Goal: Task Accomplishment & Management: Manage account settings

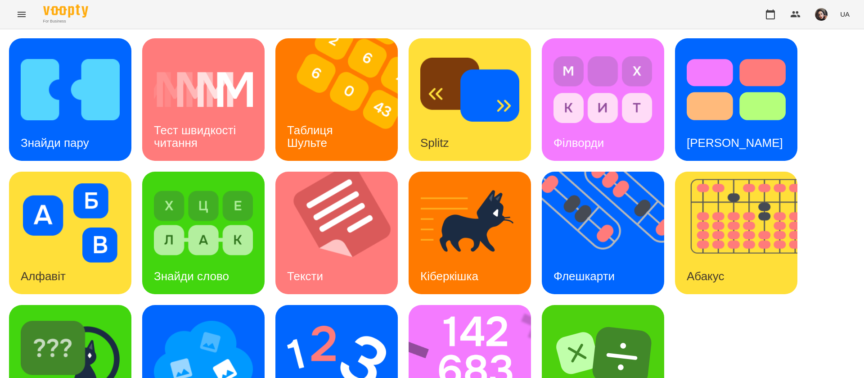
scroll to position [0, 0]
click at [64, 136] on h3 "Знайди пару" at bounding box center [55, 142] width 68 height 13
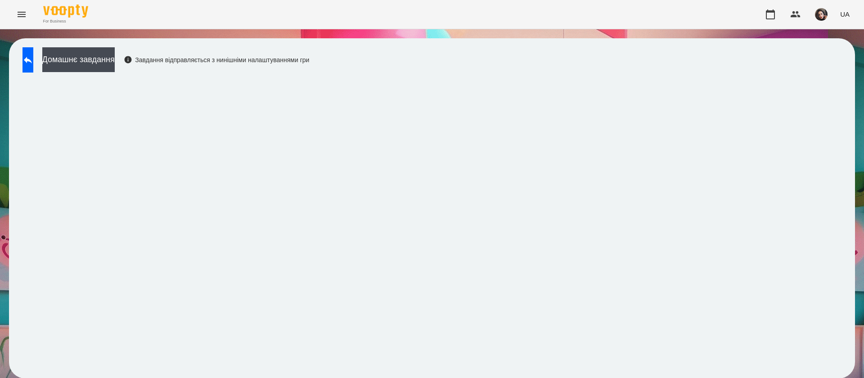
scroll to position [0, 0]
click at [846, 18] on span "UA" at bounding box center [844, 13] width 9 height 9
click at [828, 69] on div "Русский" at bounding box center [828, 67] width 46 height 16
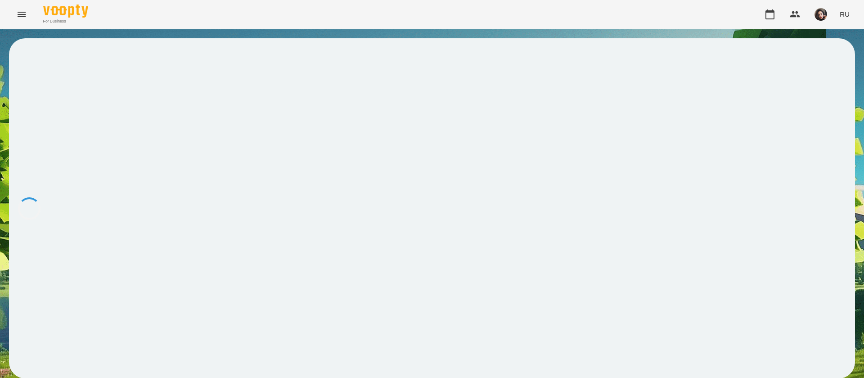
scroll to position [0, 0]
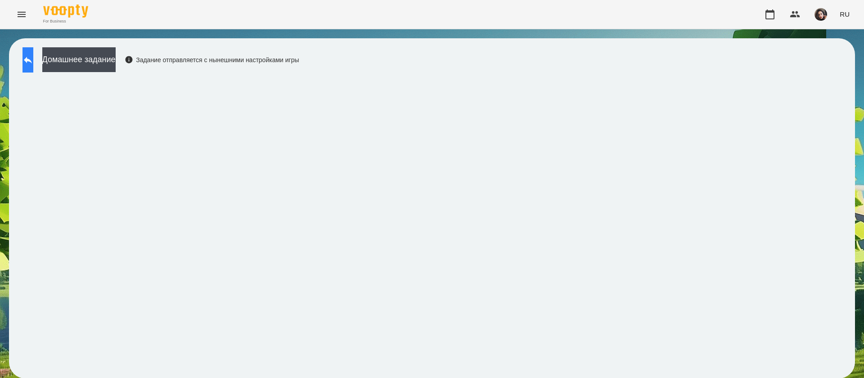
click at [32, 60] on icon at bounding box center [27, 59] width 11 height 11
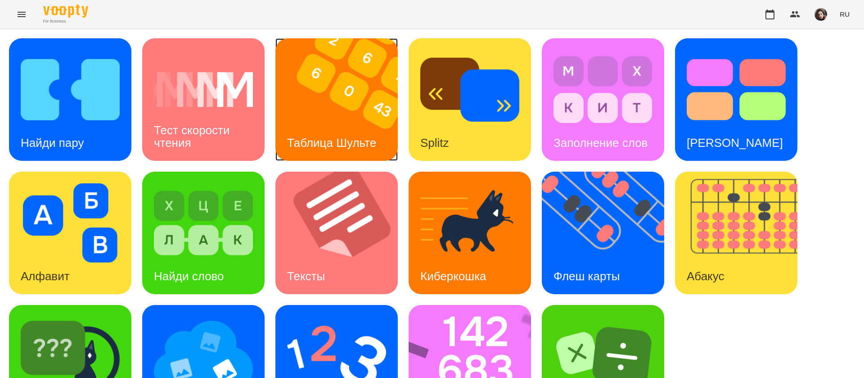
click at [333, 129] on div "Таблица Шульте" at bounding box center [331, 143] width 112 height 36
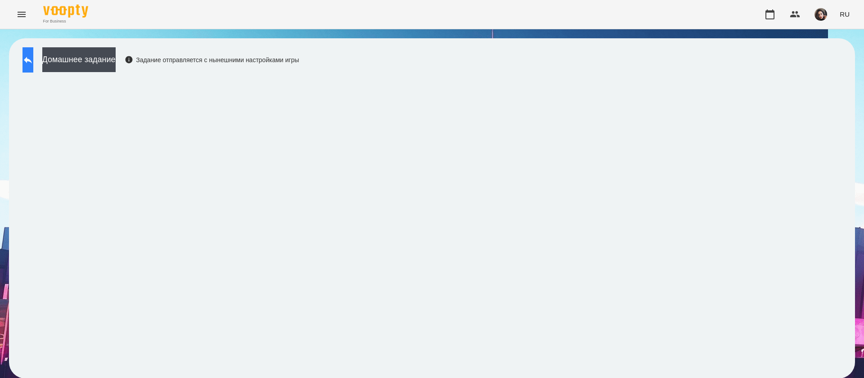
click at [33, 63] on icon at bounding box center [27, 59] width 11 height 11
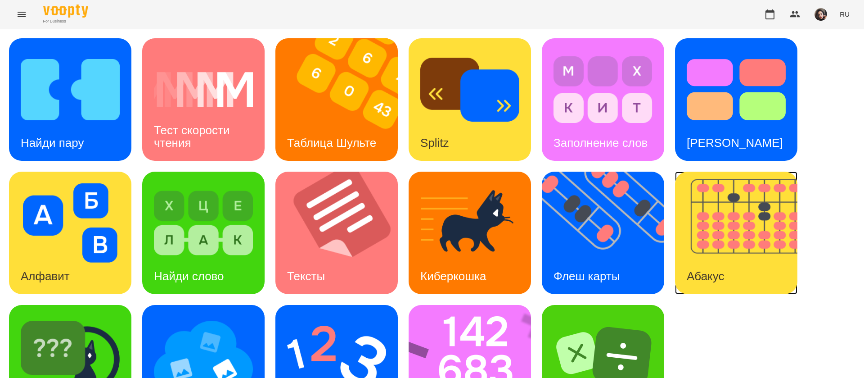
click at [727, 269] on div "Абакус" at bounding box center [705, 276] width 61 height 36
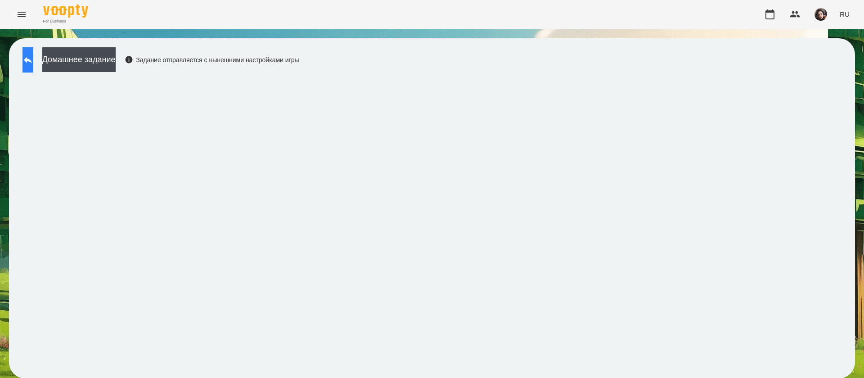
click at [33, 54] on button at bounding box center [27, 59] width 11 height 25
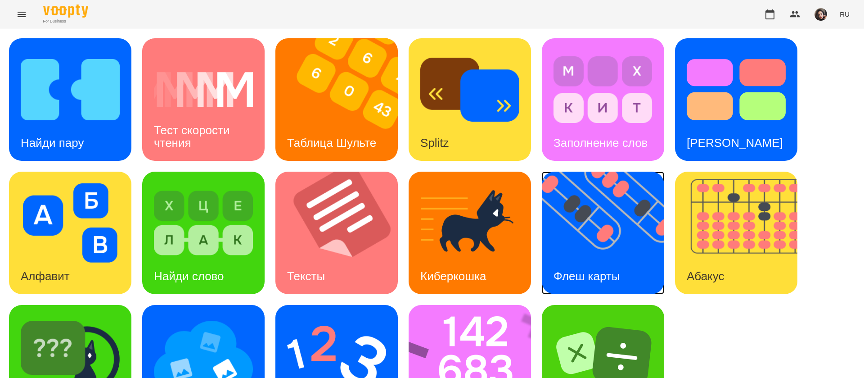
click at [593, 233] on img at bounding box center [609, 232] width 134 height 122
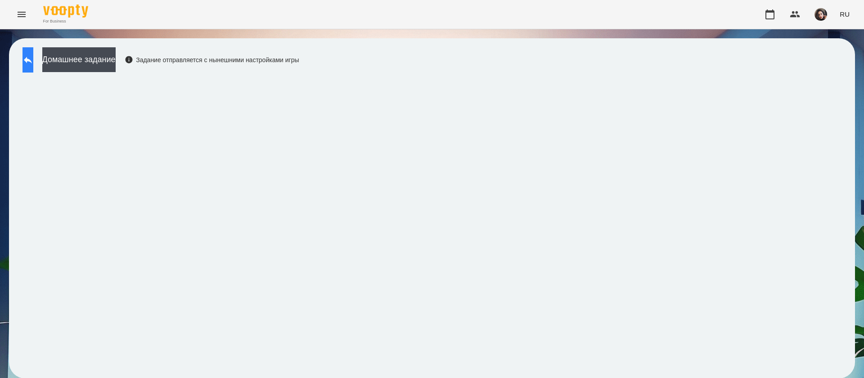
click at [29, 61] on button at bounding box center [27, 59] width 11 height 25
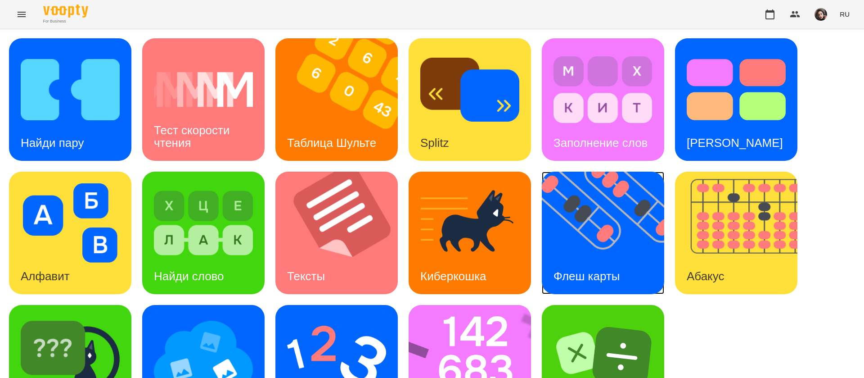
click at [598, 258] on div "Флеш карты" at bounding box center [587, 276] width 90 height 36
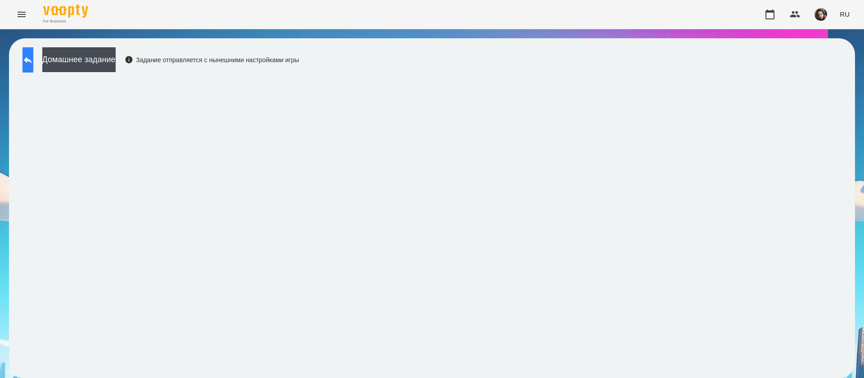
click at [31, 55] on icon at bounding box center [27, 59] width 11 height 11
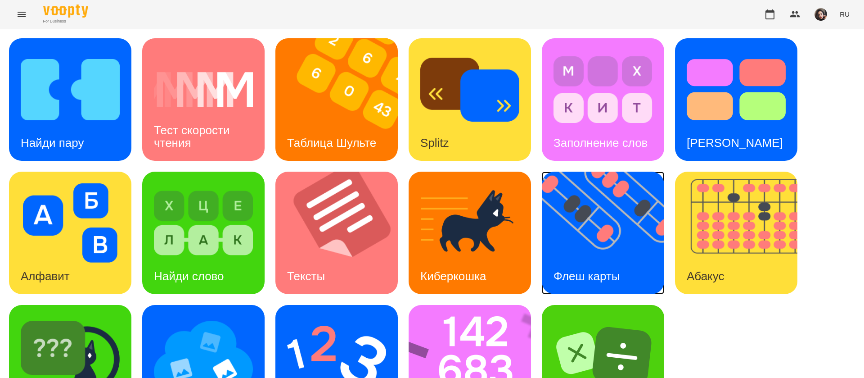
click at [575, 225] on img at bounding box center [609, 232] width 134 height 122
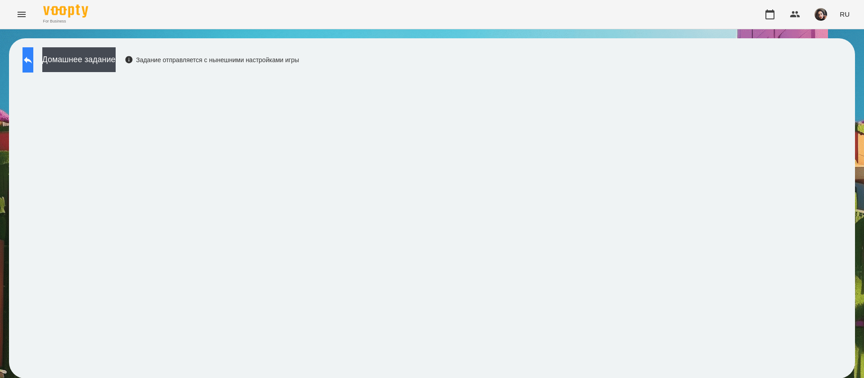
click at [33, 59] on icon at bounding box center [27, 59] width 11 height 11
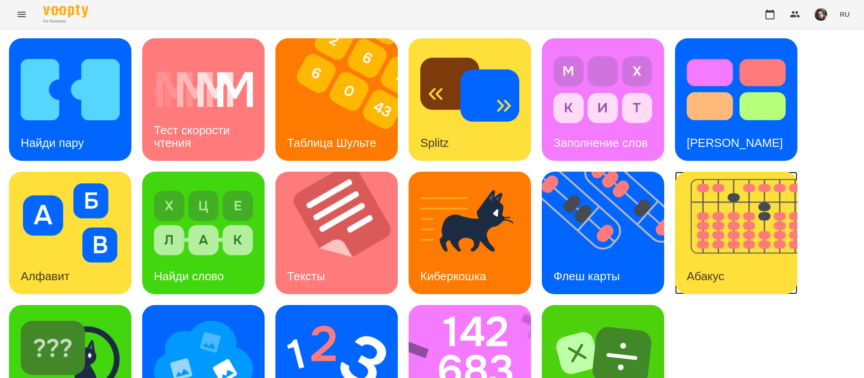
click at [730, 211] on img at bounding box center [742, 232] width 134 height 122
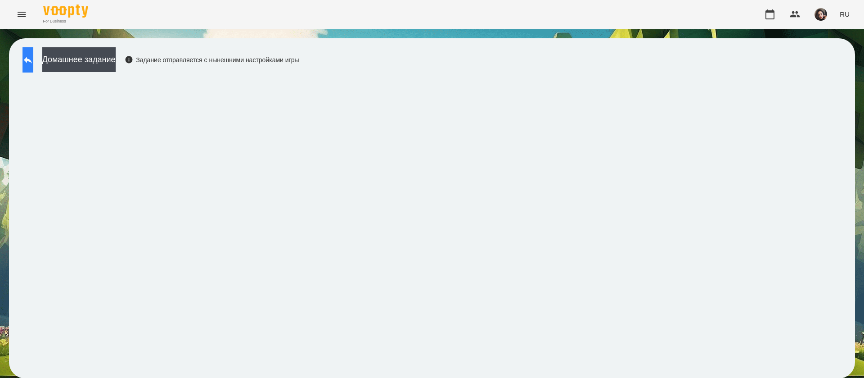
click at [33, 59] on button at bounding box center [27, 59] width 11 height 25
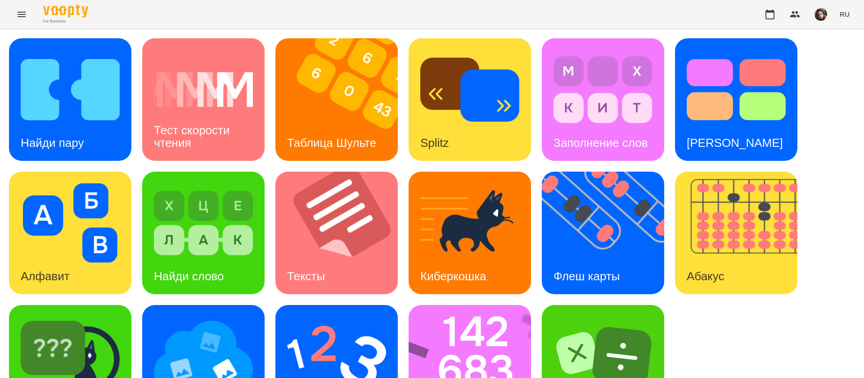
scroll to position [58, 0]
click at [479, 305] on img at bounding box center [476, 366] width 134 height 122
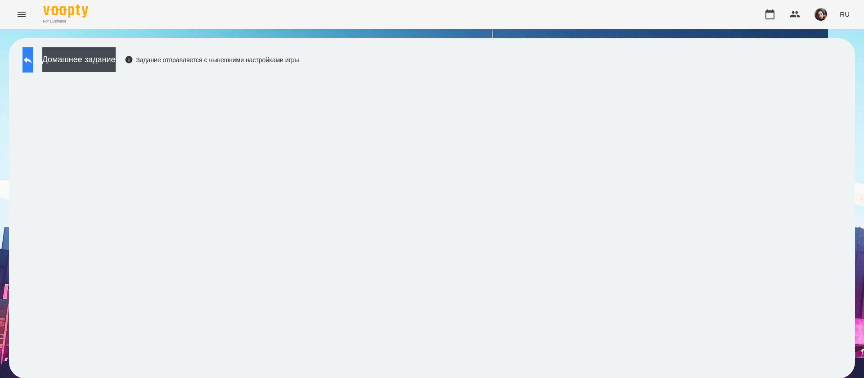
click at [33, 59] on button at bounding box center [27, 59] width 11 height 25
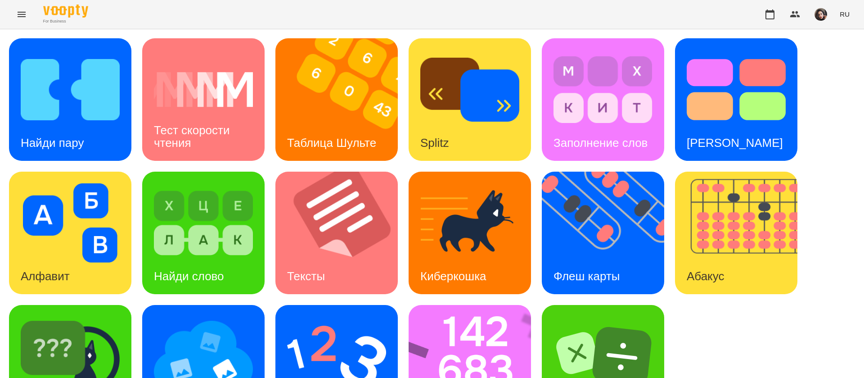
scroll to position [58, 0]
click at [187, 316] on img at bounding box center [203, 355] width 99 height 79
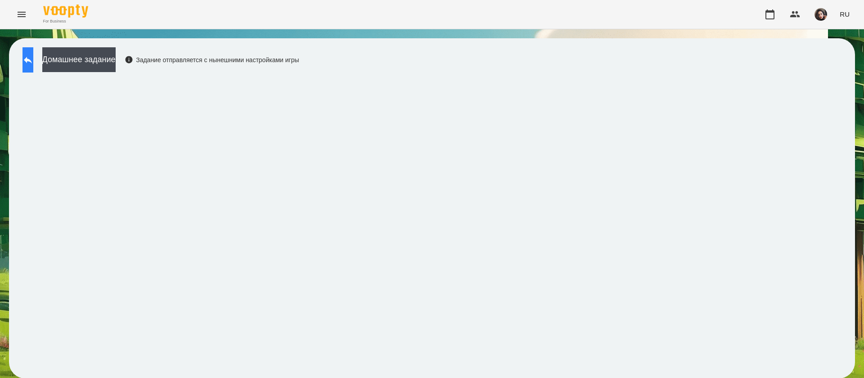
click at [32, 59] on icon at bounding box center [28, 60] width 8 height 7
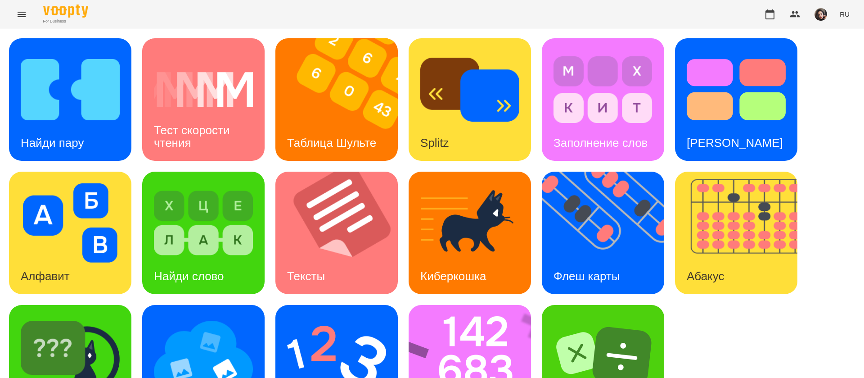
scroll to position [58, 0]
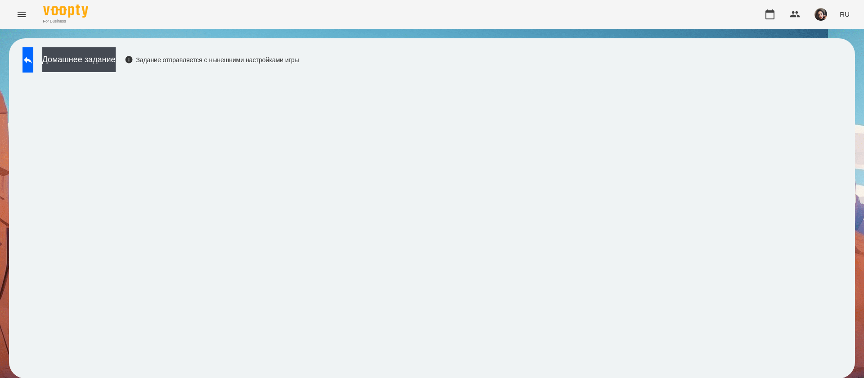
scroll to position [0, 0]
click at [33, 52] on button at bounding box center [27, 59] width 11 height 25
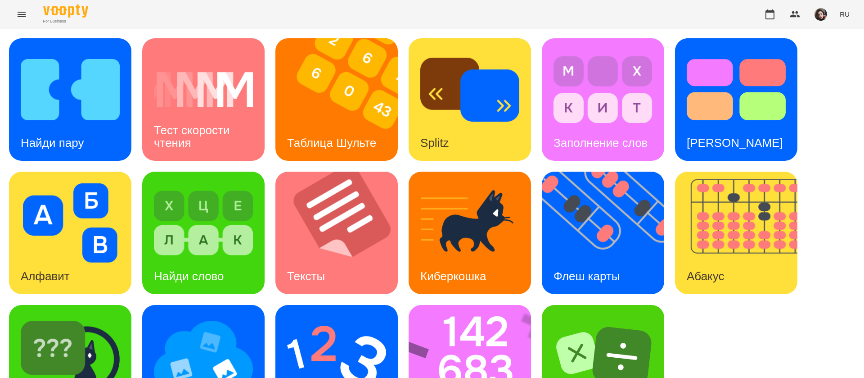
click at [841, 16] on button "RU" at bounding box center [844, 14] width 17 height 17
click at [839, 52] on div "Українська" at bounding box center [828, 51] width 46 height 16
click at [77, 97] on img at bounding box center [70, 89] width 99 height 79
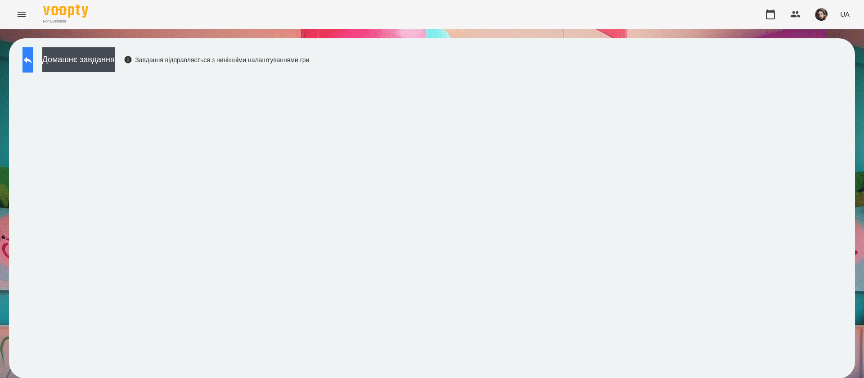
click at [33, 60] on button at bounding box center [27, 59] width 11 height 25
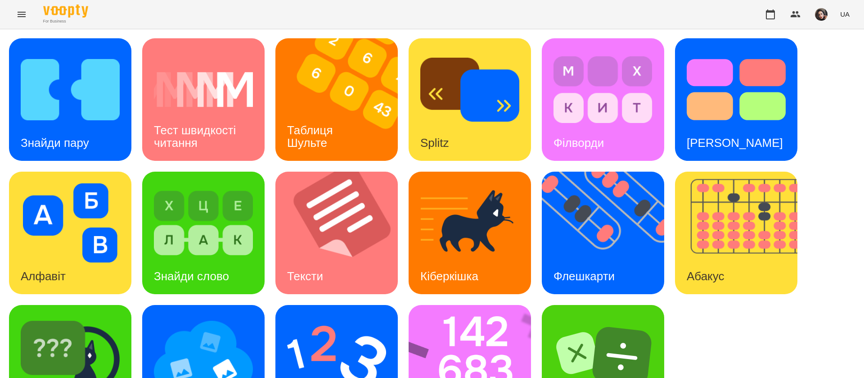
scroll to position [58, 0]
click at [323, 258] on div "Тексти" at bounding box center [304, 276] width 59 height 36
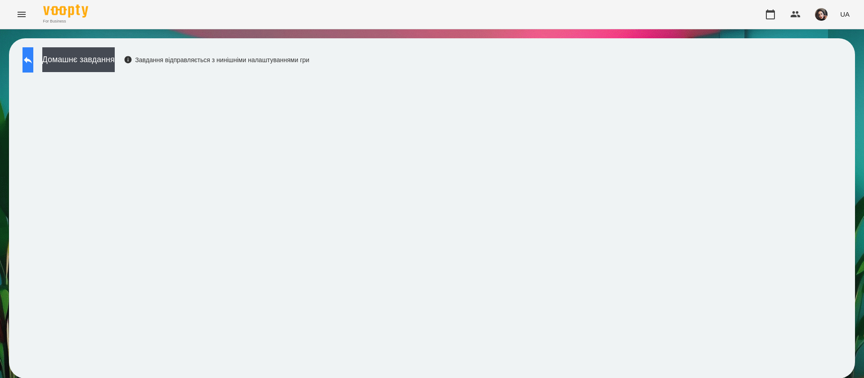
click at [24, 61] on button at bounding box center [27, 59] width 11 height 25
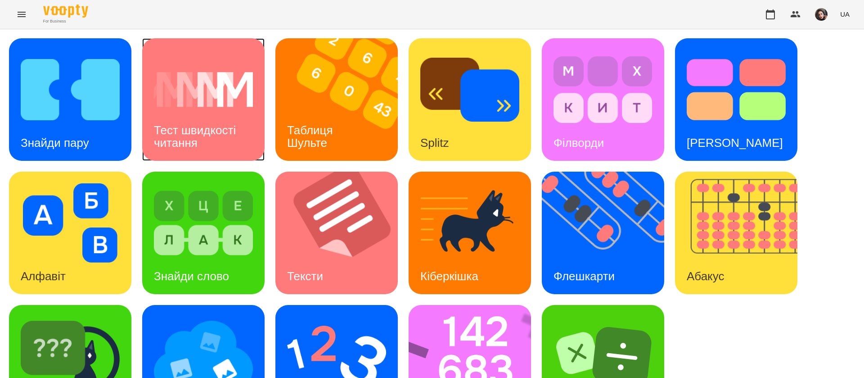
click at [205, 136] on div "Тест швидкості читання" at bounding box center [203, 136] width 122 height 48
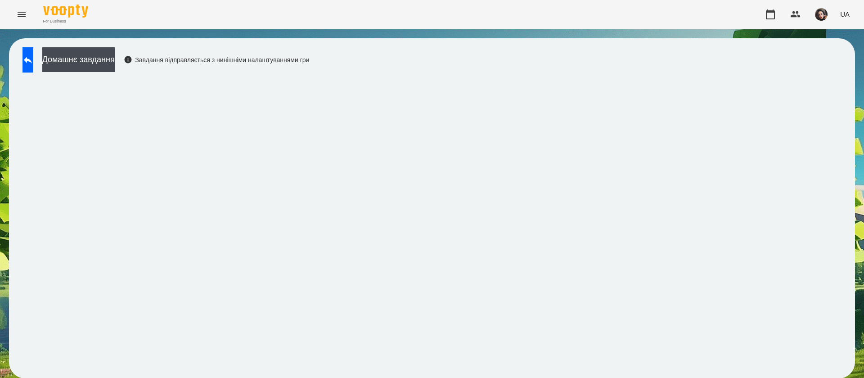
scroll to position [0, 0]
click at [29, 61] on button at bounding box center [27, 59] width 11 height 25
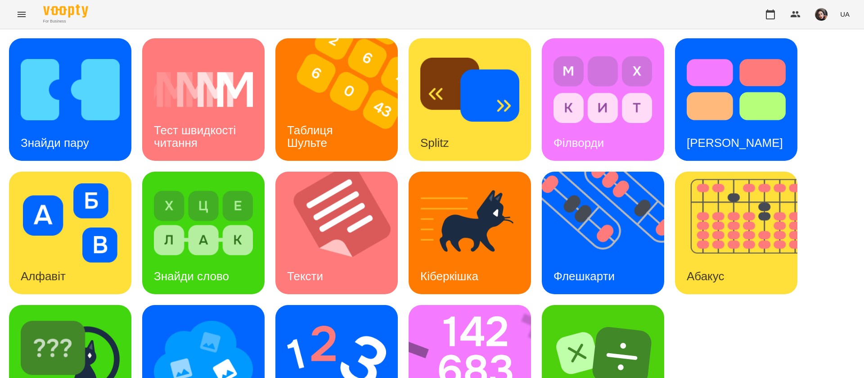
scroll to position [58, 0]
click at [320, 175] on img at bounding box center [342, 232] width 134 height 122
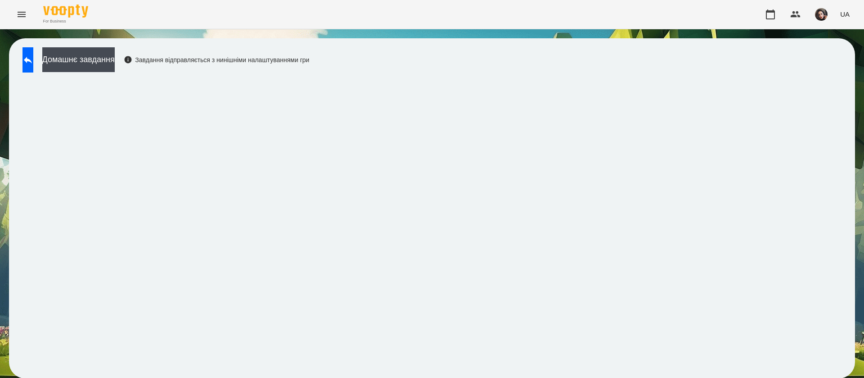
scroll to position [0, 0]
click at [33, 60] on icon at bounding box center [27, 59] width 11 height 11
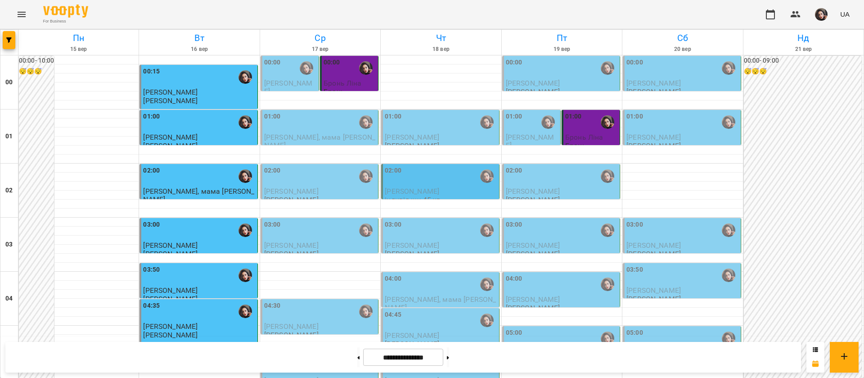
scroll to position [2, 0]
click at [420, 184] on div "02:00" at bounding box center [441, 176] width 112 height 21
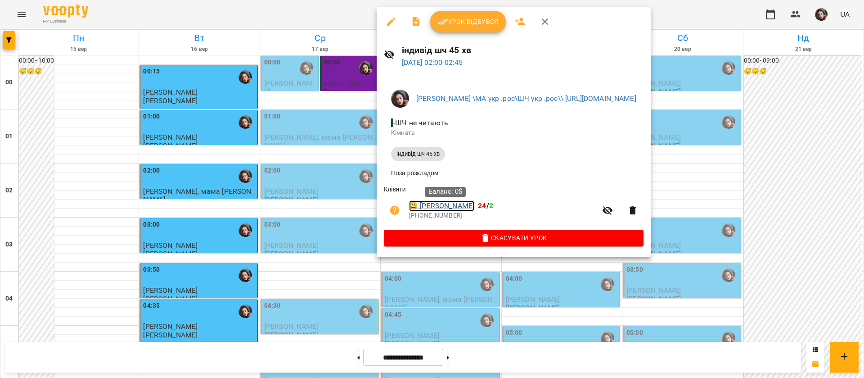
click at [443, 210] on link "😀 [PERSON_NAME]" at bounding box center [441, 205] width 65 height 11
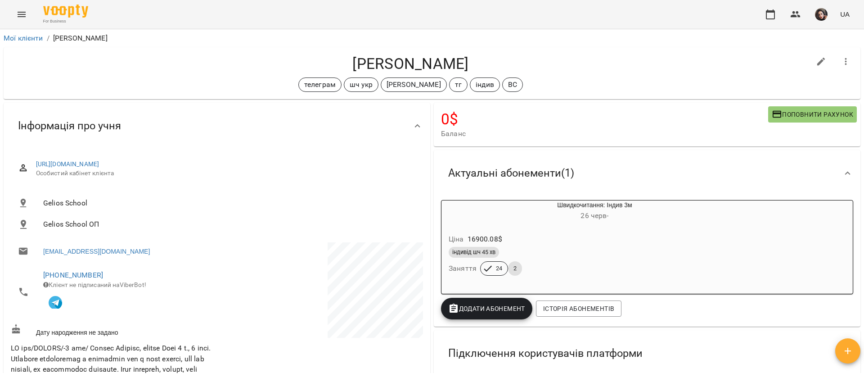
click at [24, 13] on icon "Menu" at bounding box center [21, 14] width 11 height 11
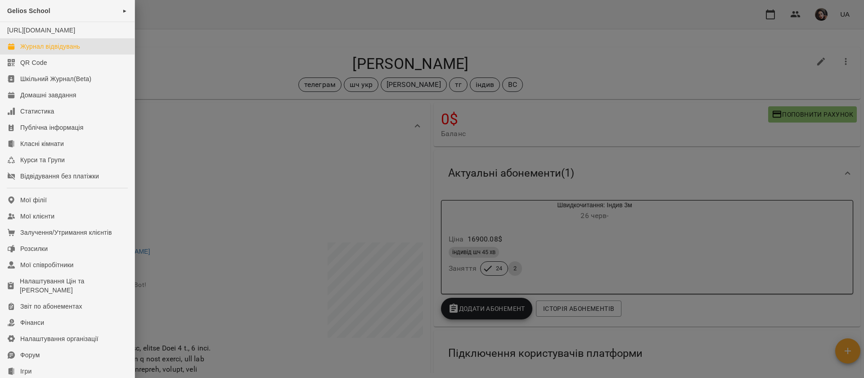
click at [48, 51] on div "Журнал відвідувань" at bounding box center [50, 46] width 60 height 9
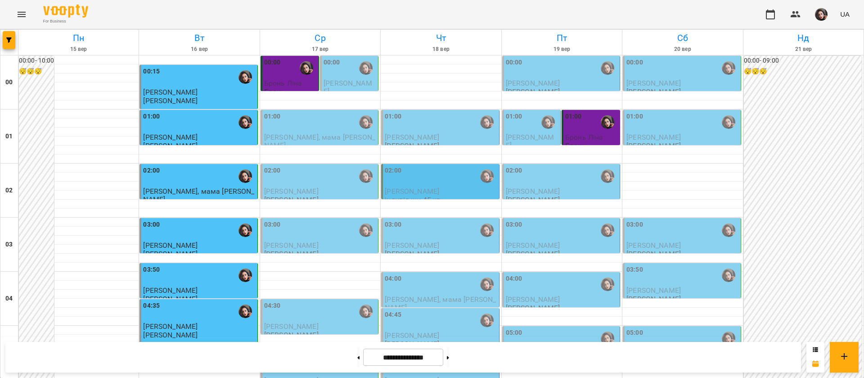
click at [412, 131] on div "01:00" at bounding box center [441, 122] width 112 height 21
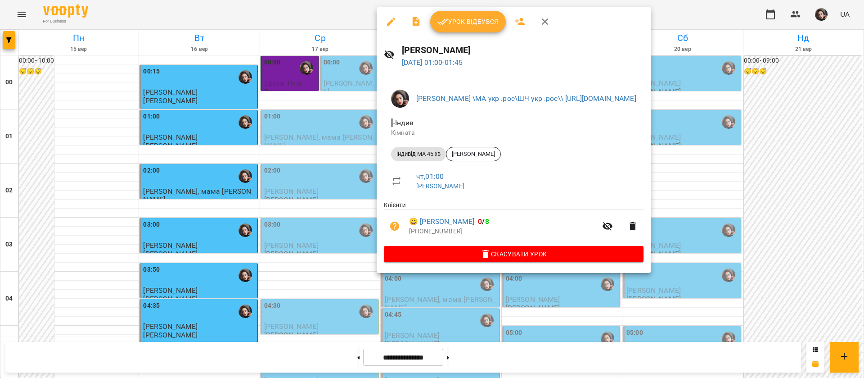
click at [445, 28] on button "Урок відбувся" at bounding box center [468, 22] width 76 height 22
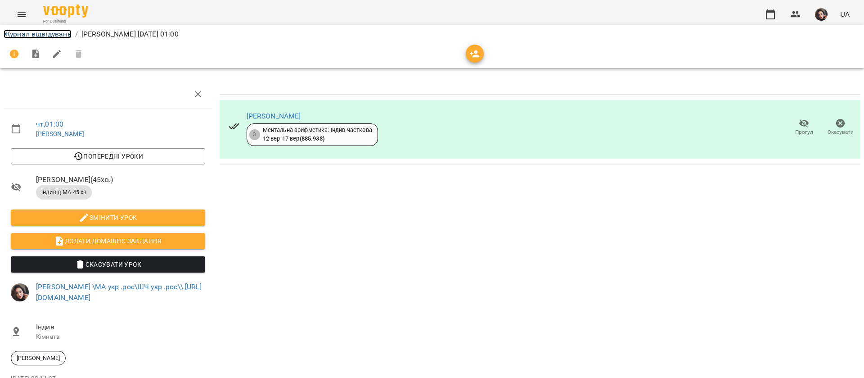
click at [36, 36] on link "Журнал відвідувань" at bounding box center [38, 34] width 68 height 9
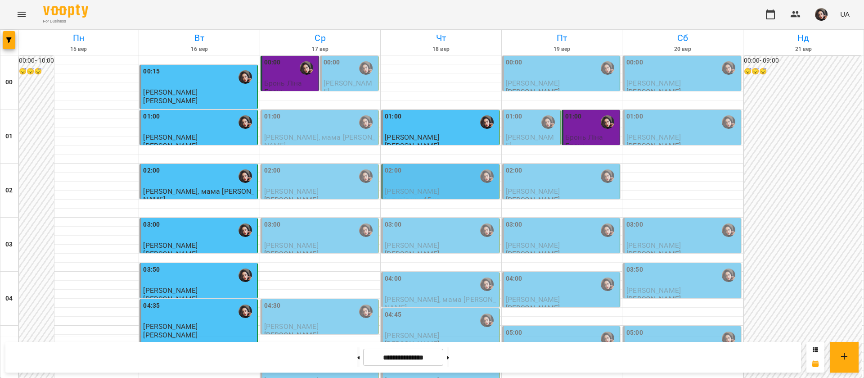
click at [429, 135] on span "[PERSON_NAME]" at bounding box center [412, 137] width 54 height 9
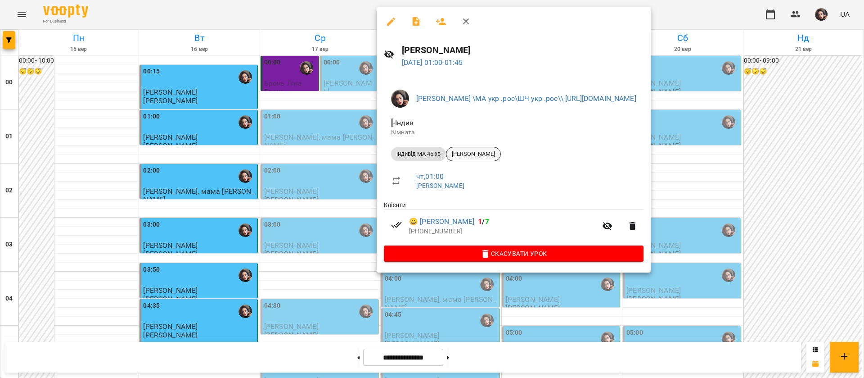
click at [472, 152] on span "[PERSON_NAME]" at bounding box center [473, 154] width 54 height 8
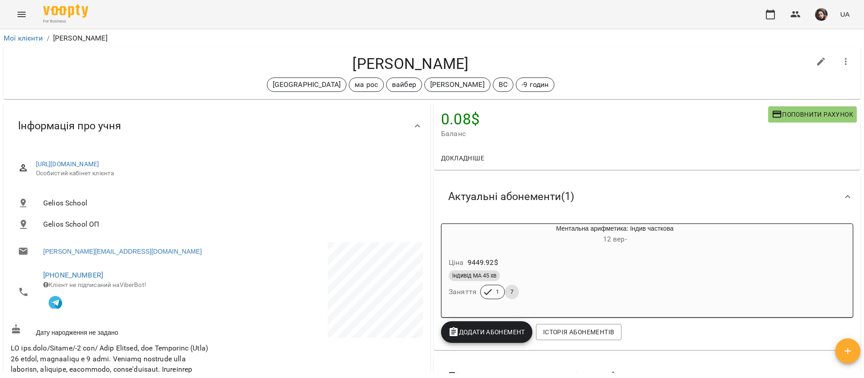
click at [21, 16] on icon "Menu" at bounding box center [21, 14] width 11 height 11
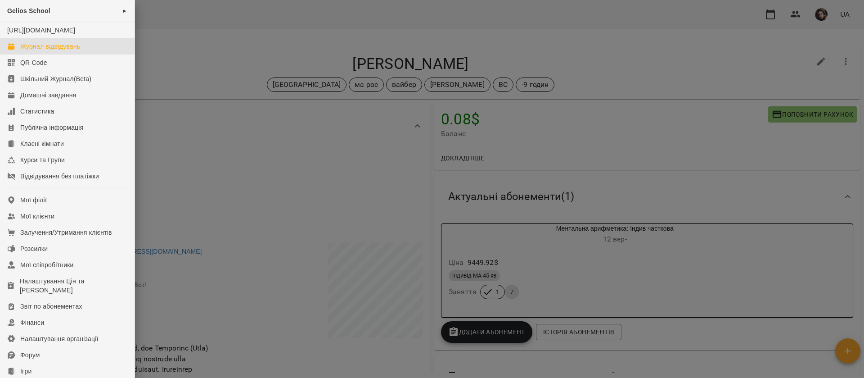
click at [78, 51] on div "Журнал відвідувань" at bounding box center [50, 46] width 60 height 9
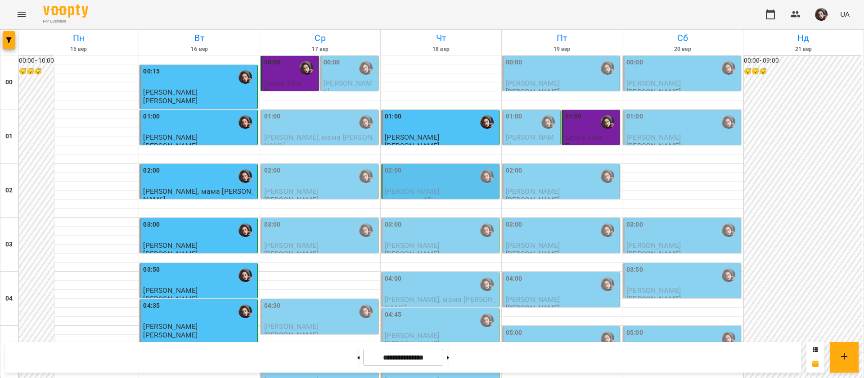
click at [428, 180] on div "02:00" at bounding box center [441, 176] width 112 height 21
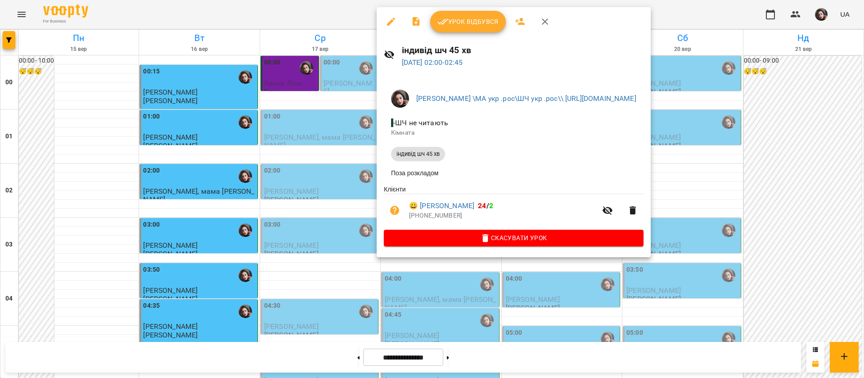
click at [456, 22] on span "Урок відбувся" at bounding box center [467, 21] width 61 height 11
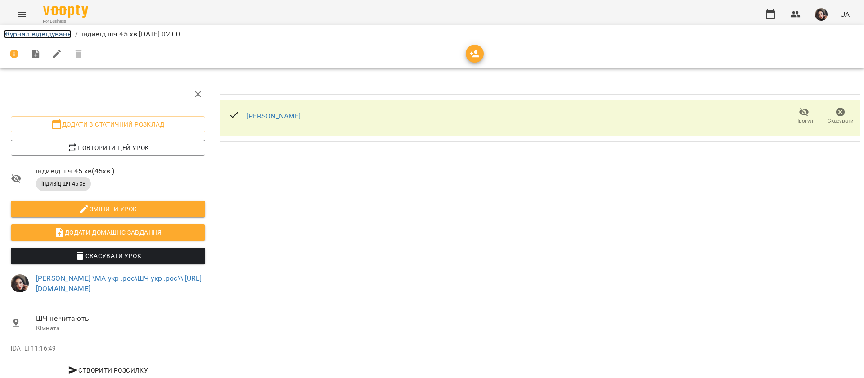
click at [47, 35] on link "Журнал відвідувань" at bounding box center [38, 34] width 68 height 9
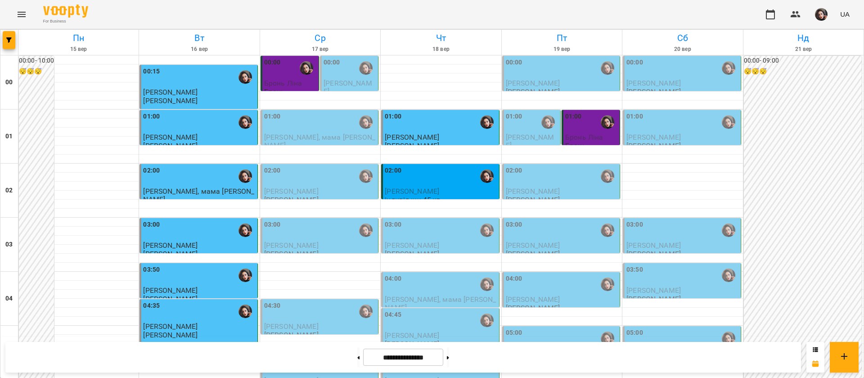
click at [439, 177] on div "02:00" at bounding box center [441, 176] width 112 height 21
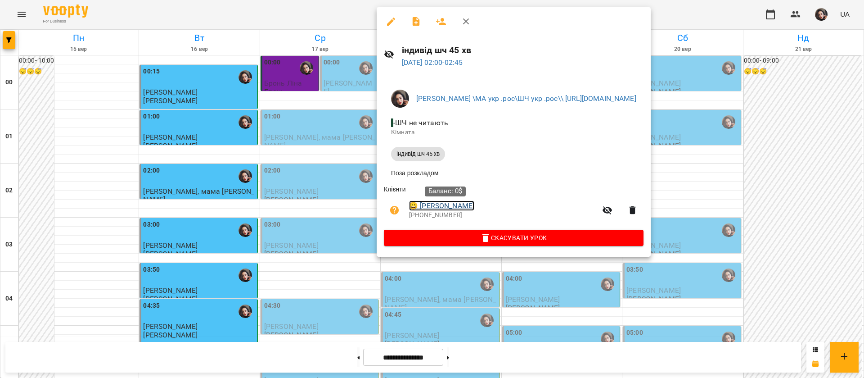
click at [449, 208] on link "😀 [PERSON_NAME]" at bounding box center [441, 205] width 65 height 11
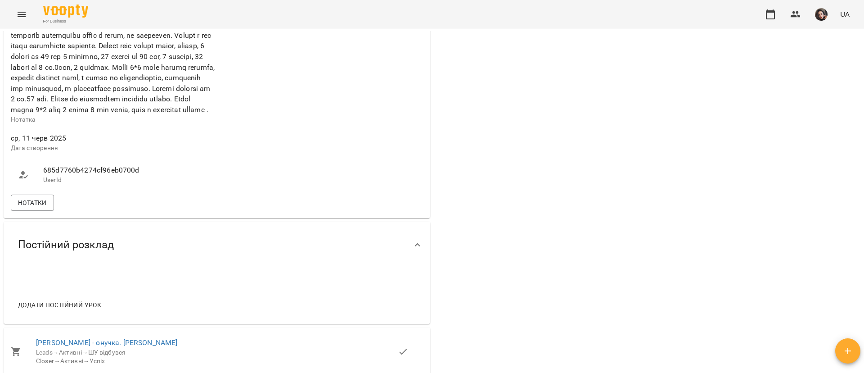
scroll to position [405, 0]
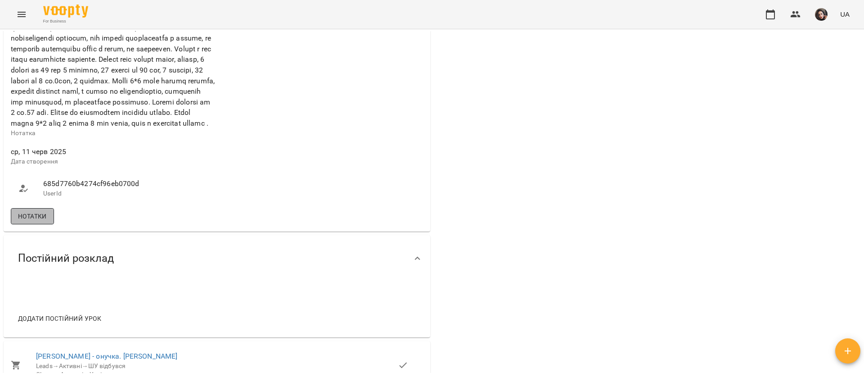
click at [47, 224] on button "Нотатки" at bounding box center [32, 216] width 43 height 16
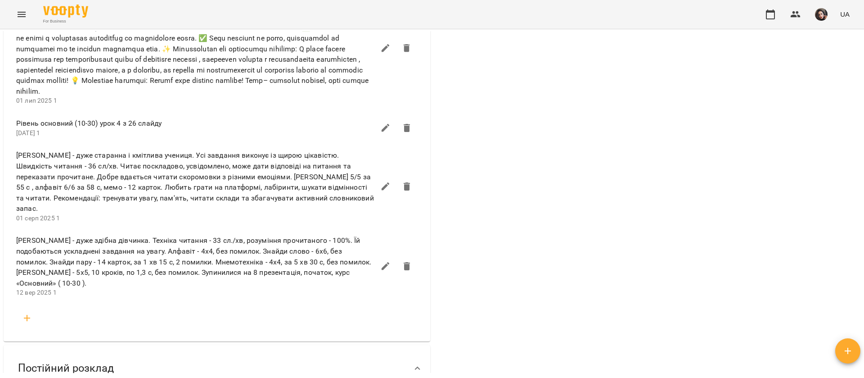
scroll to position [675, 0]
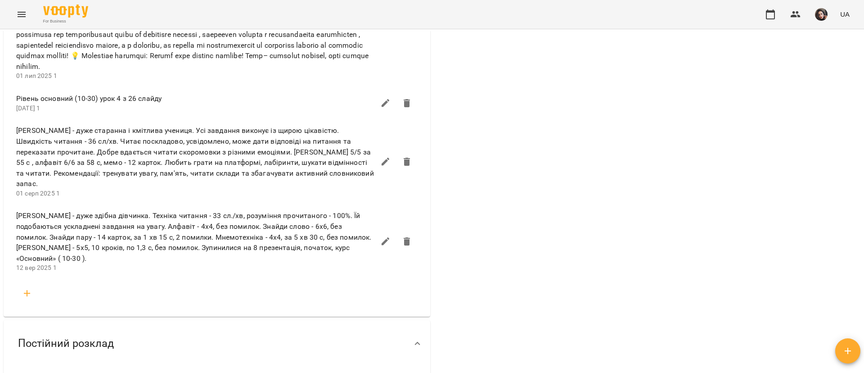
click at [27, 296] on icon "button" at bounding box center [27, 293] width 6 height 6
click at [49, 336] on input "text" at bounding box center [217, 329] width 373 height 14
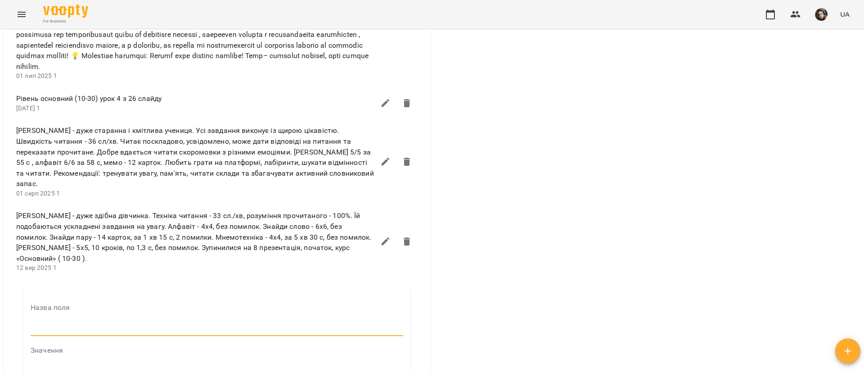
type input "*"
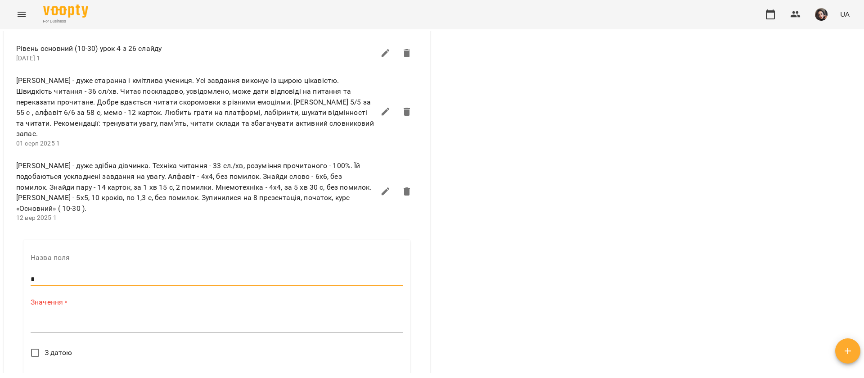
scroll to position [742, 0]
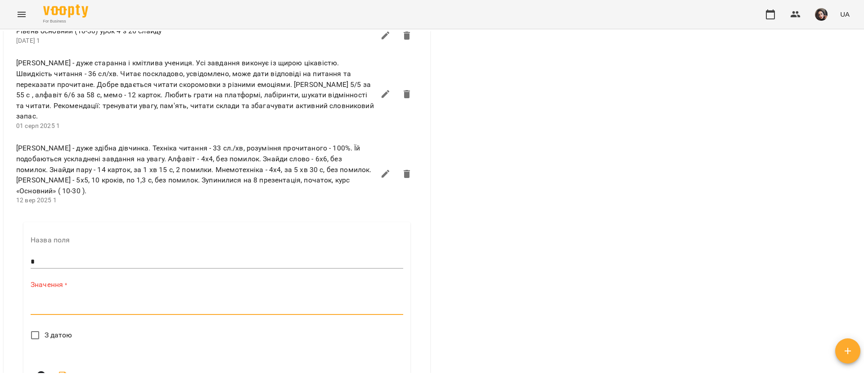
click at [76, 311] on textarea at bounding box center [217, 307] width 373 height 9
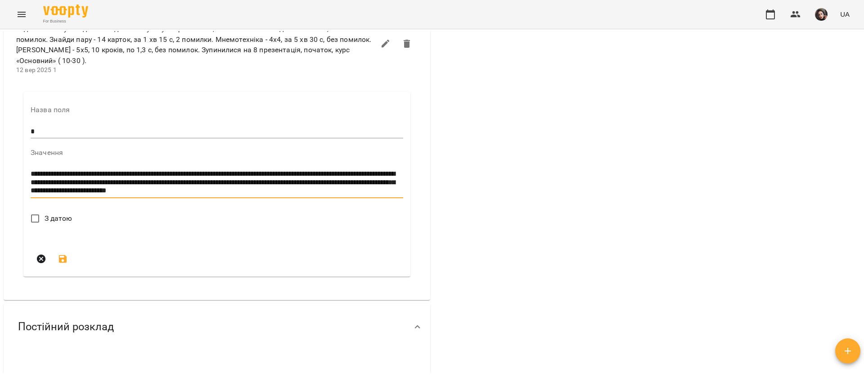
scroll to position [877, 0]
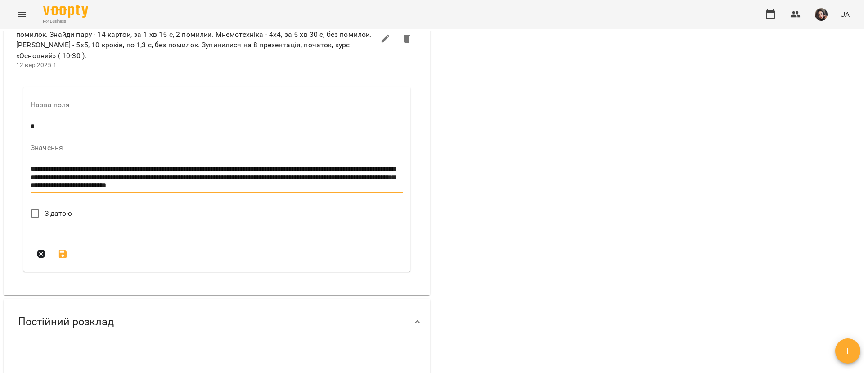
type textarea "**********"
click at [55, 219] on span "З датою" at bounding box center [59, 213] width 28 height 11
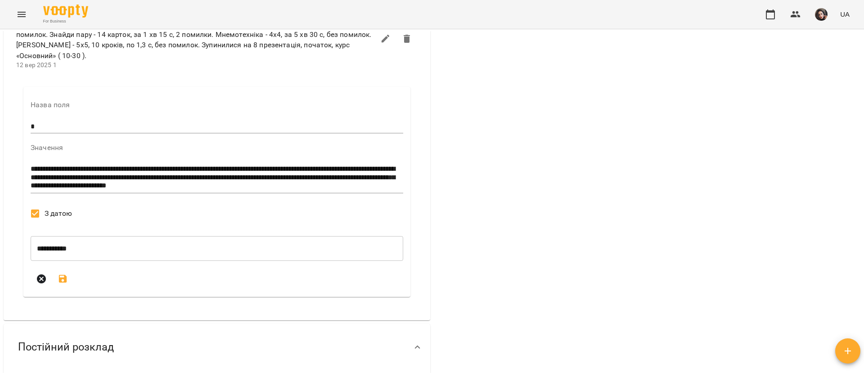
click at [65, 283] on icon "submit" at bounding box center [63, 278] width 8 height 8
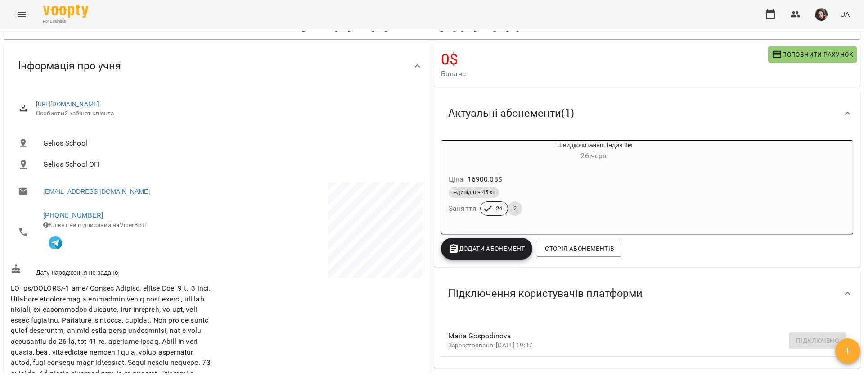
scroll to position [0, 0]
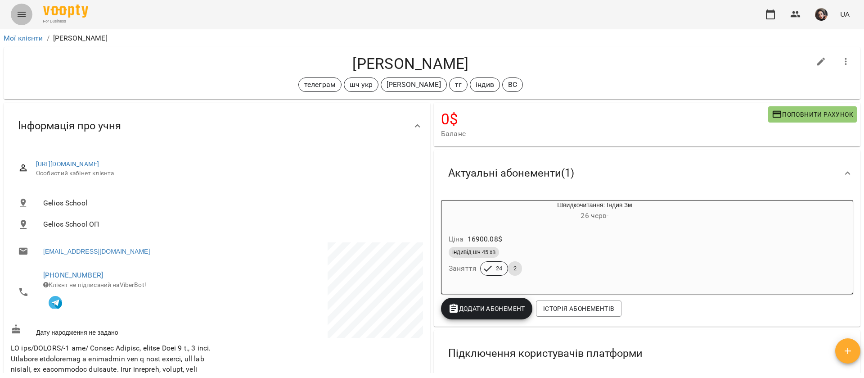
click at [22, 21] on button "Menu" at bounding box center [22, 15] width 22 height 22
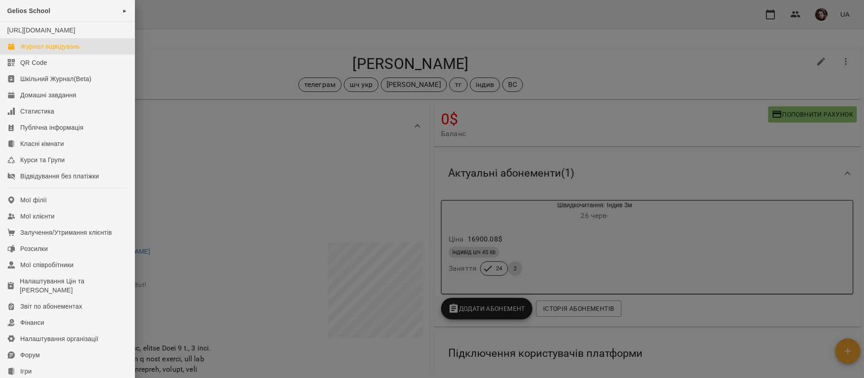
click at [32, 51] on div "Журнал відвідувань" at bounding box center [50, 46] width 60 height 9
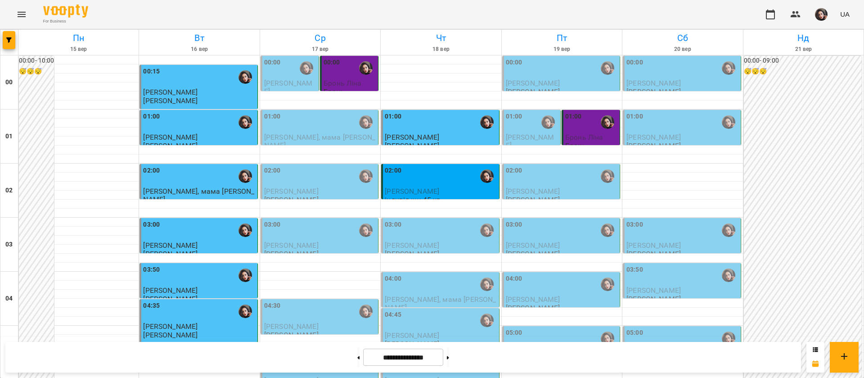
click at [419, 231] on div "03:00" at bounding box center [441, 230] width 112 height 21
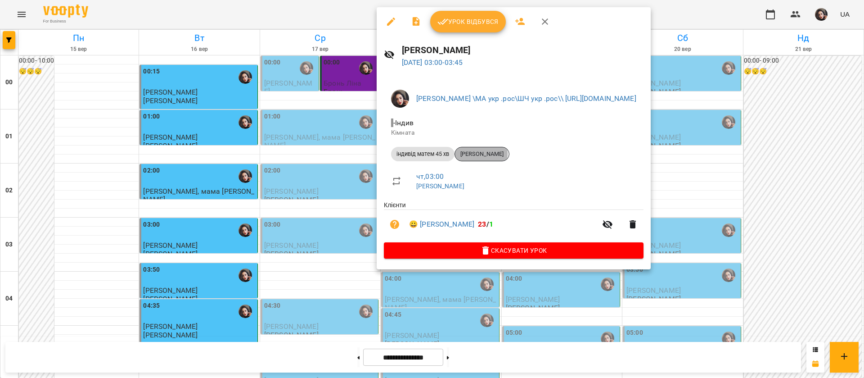
click at [466, 153] on span "[PERSON_NAME]" at bounding box center [482, 154] width 54 height 8
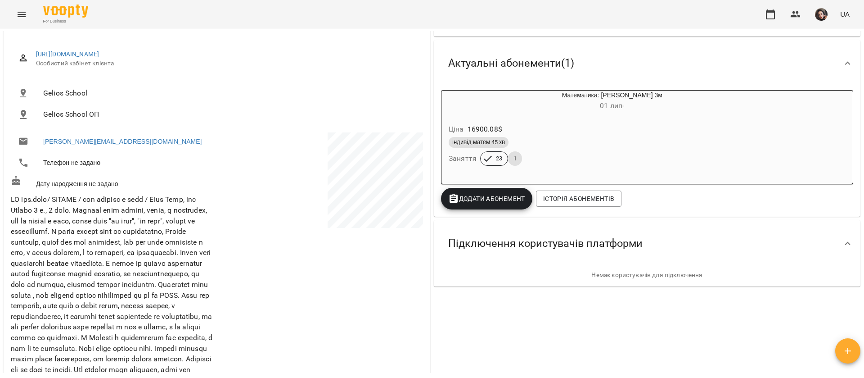
scroll to position [67, 0]
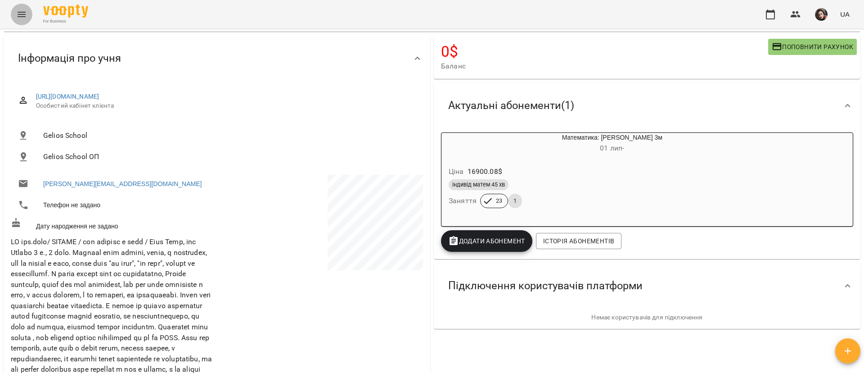
click at [17, 20] on button "Menu" at bounding box center [22, 15] width 22 height 22
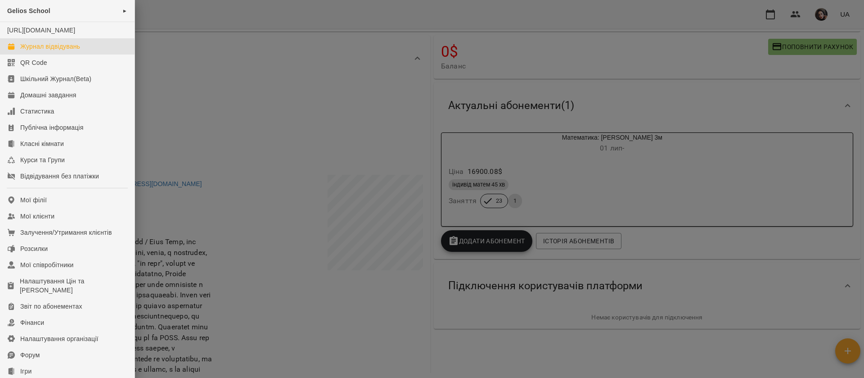
click at [51, 51] on div "Журнал відвідувань" at bounding box center [50, 46] width 60 height 9
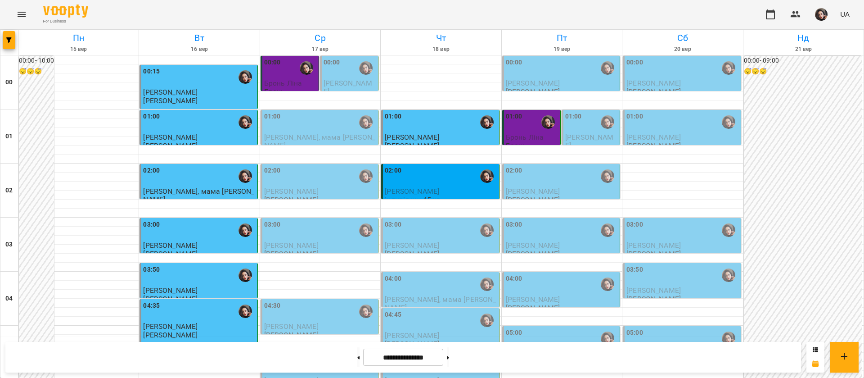
click at [402, 236] on div "03:00" at bounding box center [441, 230] width 112 height 21
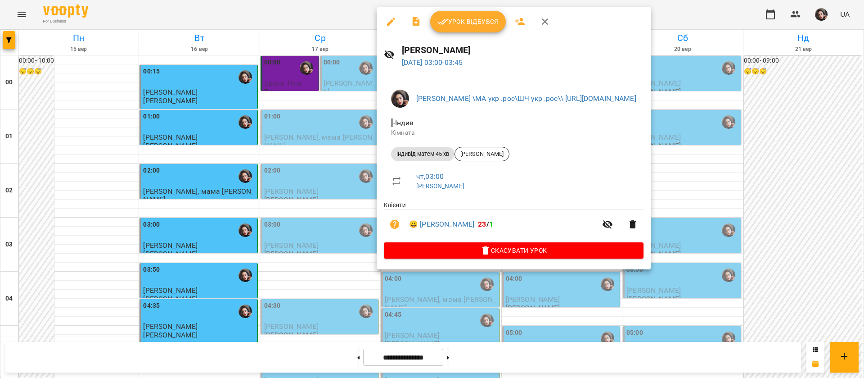
click at [456, 20] on span "Урок відбувся" at bounding box center [467, 21] width 61 height 11
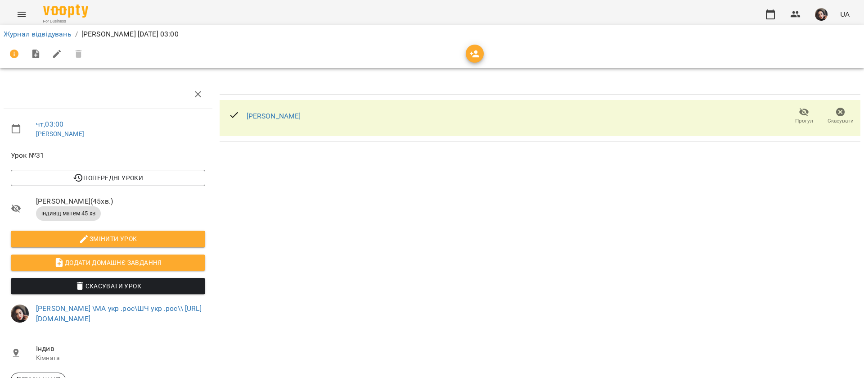
click at [795, 120] on span "Прогул" at bounding box center [804, 121] width 18 height 8
click at [58, 56] on icon "button" at bounding box center [57, 54] width 11 height 11
select select "**********"
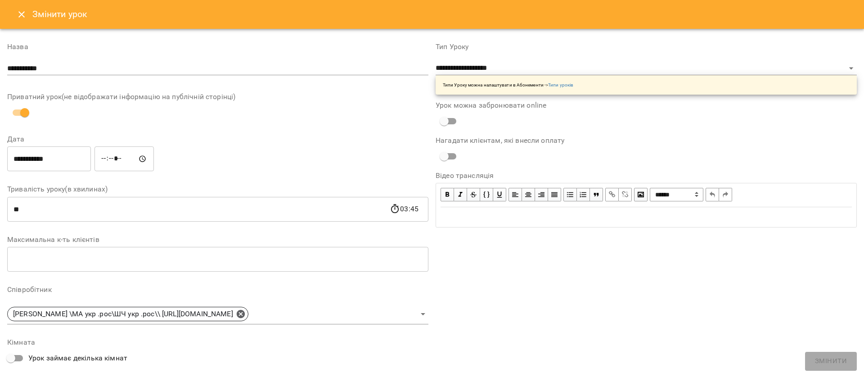
click at [20, 12] on icon "Close" at bounding box center [21, 14] width 11 height 11
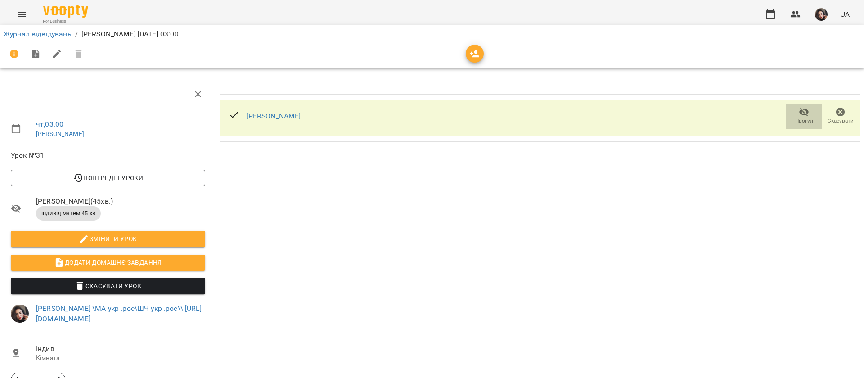
click at [800, 120] on span "Прогул" at bounding box center [804, 121] width 18 height 8
click at [23, 32] on link "Журнал відвідувань" at bounding box center [38, 34] width 68 height 9
